Goal: Navigation & Orientation: Find specific page/section

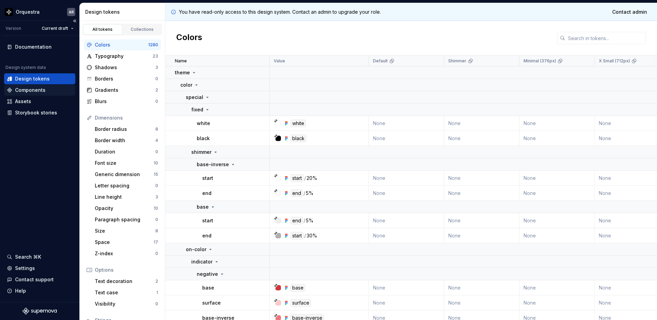
click at [32, 90] on div "Components" at bounding box center [30, 90] width 30 height 7
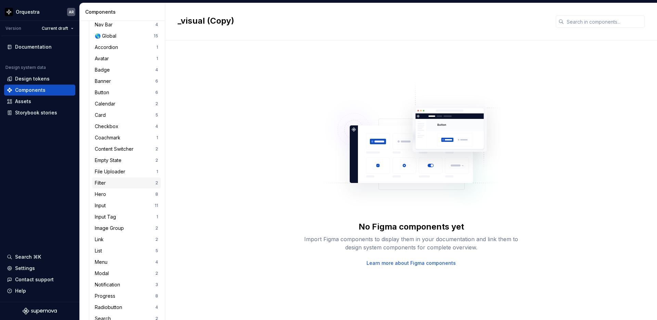
scroll to position [230, 0]
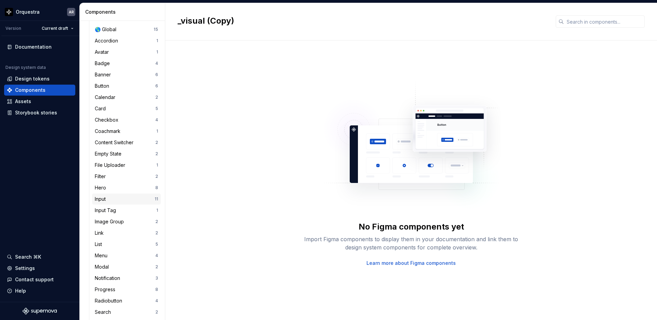
click at [109, 195] on div "Input" at bounding box center [125, 198] width 60 height 7
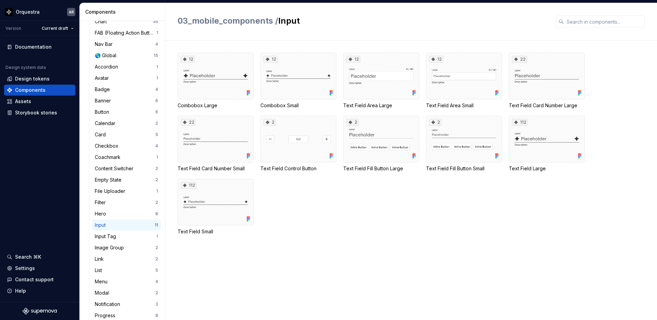
scroll to position [201, 0]
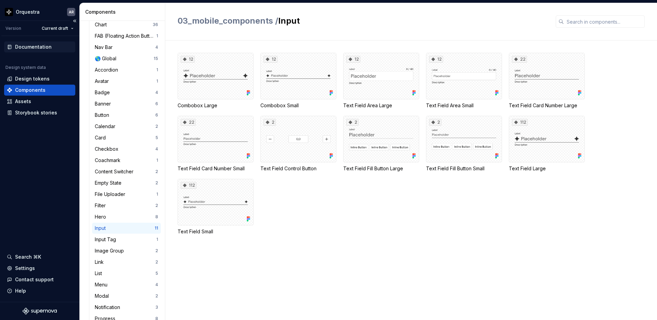
click at [29, 47] on div "Documentation" at bounding box center [33, 46] width 37 height 7
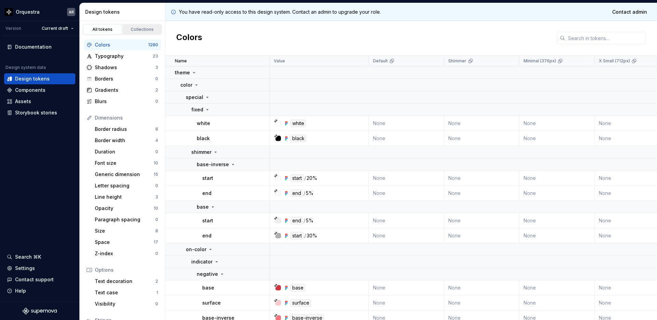
click at [139, 28] on div "Collections" at bounding box center [142, 29] width 34 height 5
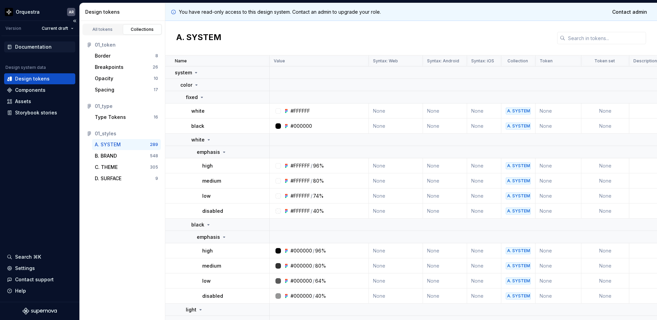
click at [41, 47] on div "Documentation" at bounding box center [33, 46] width 37 height 7
